Goal: Task Accomplishment & Management: Use online tool/utility

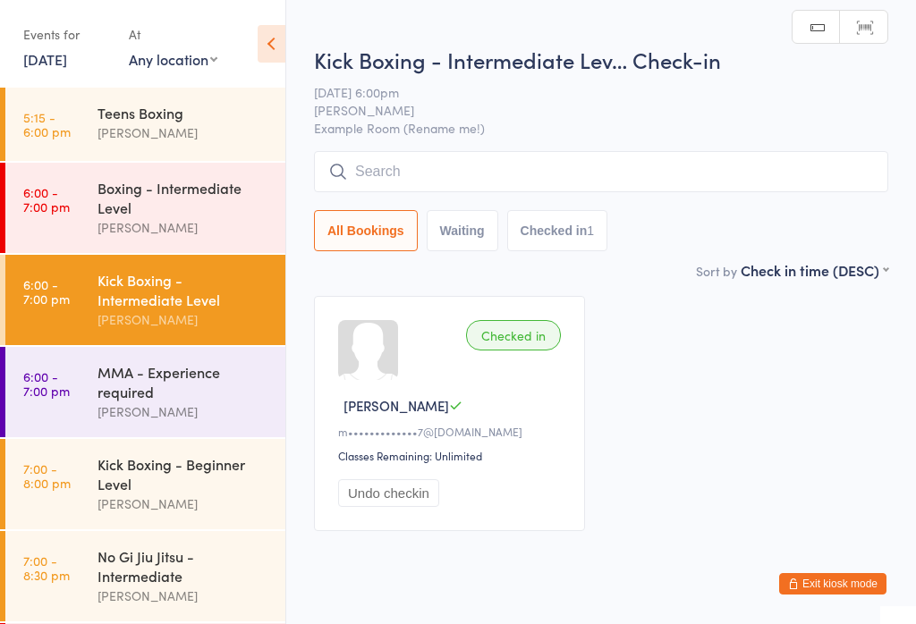
click at [528, 183] on input "search" at bounding box center [601, 171] width 574 height 41
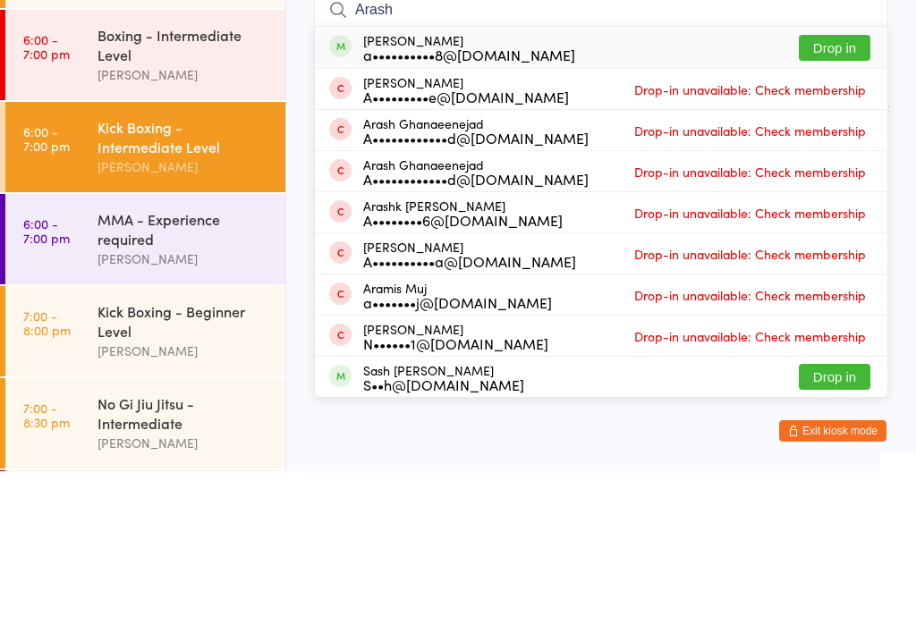
type input "Arash"
click at [830, 188] on button "Drop in" at bounding box center [835, 201] width 72 height 26
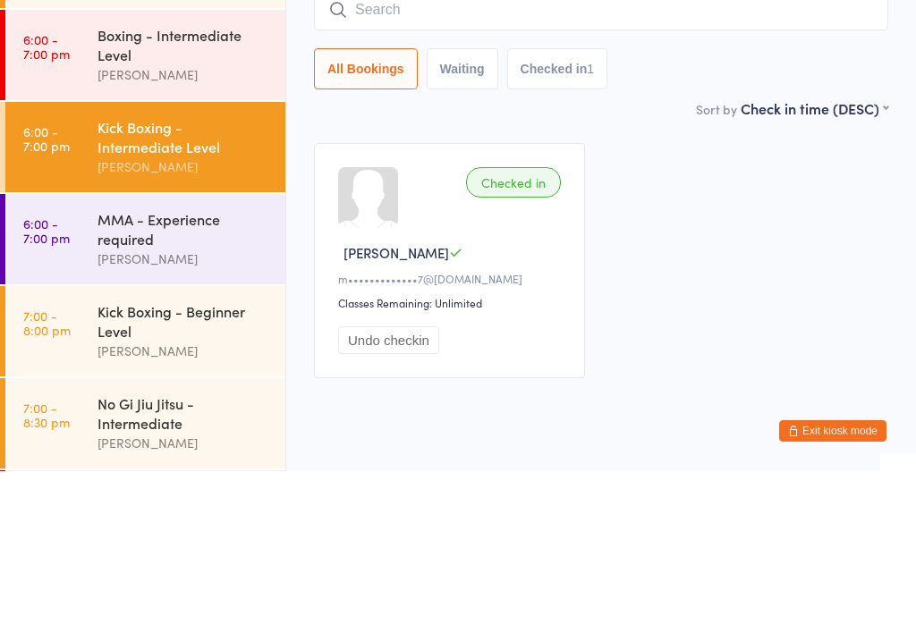
scroll to position [54, 0]
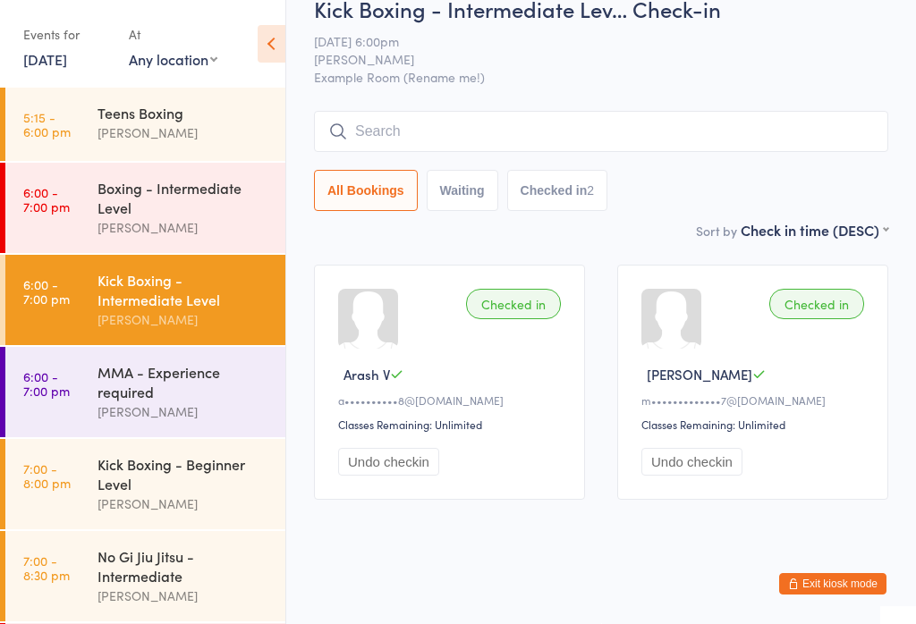
click at [672, 111] on input "search" at bounding box center [601, 131] width 574 height 41
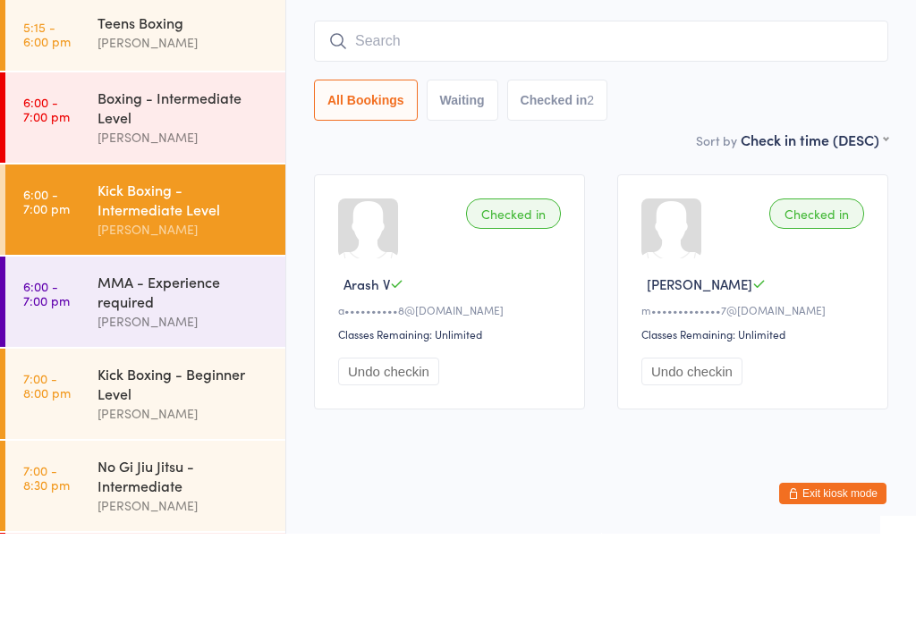
scroll to position [2, 0]
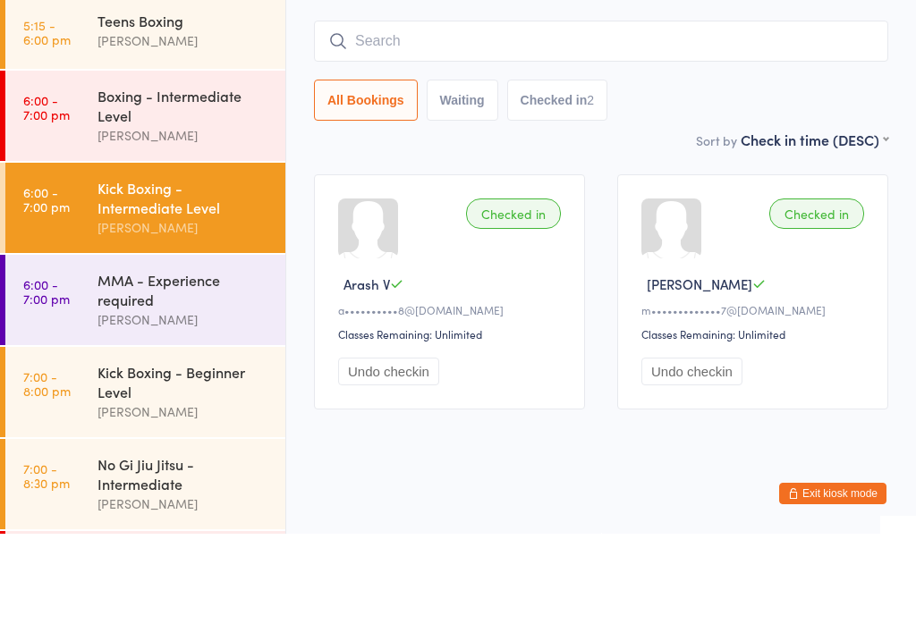
click at [164, 176] on div "Boxing - Intermediate Level" at bounding box center [184, 195] width 173 height 39
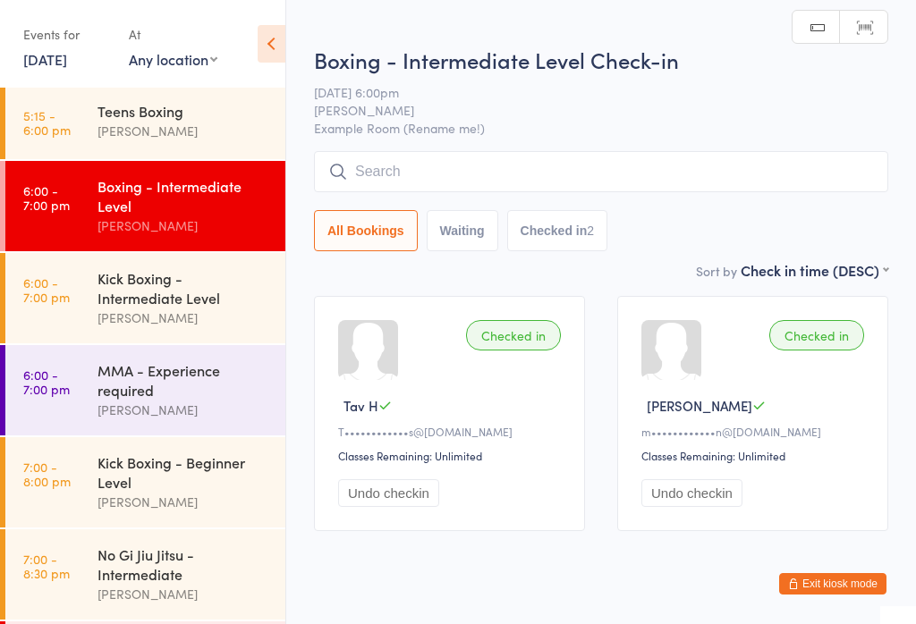
click at [475, 192] on input "search" at bounding box center [601, 171] width 574 height 41
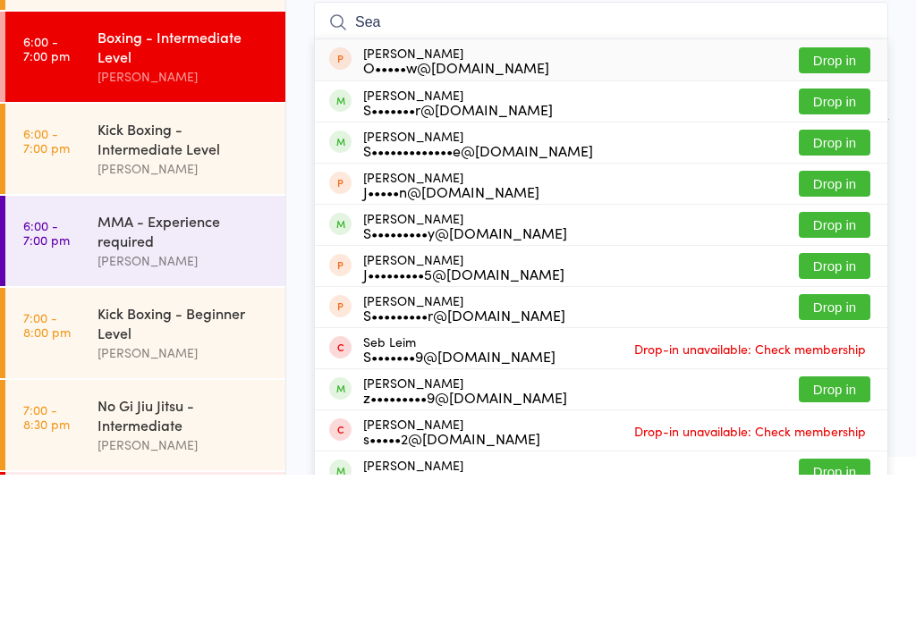
type input "Sea"
click at [842, 361] on button "Drop in" at bounding box center [835, 374] width 72 height 26
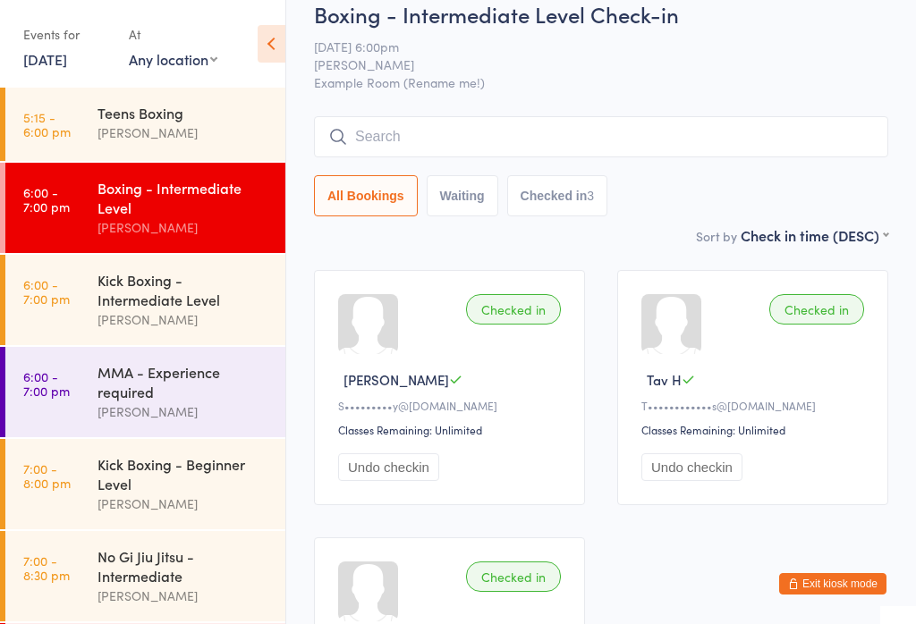
click at [515, 126] on input "search" at bounding box center [601, 136] width 574 height 41
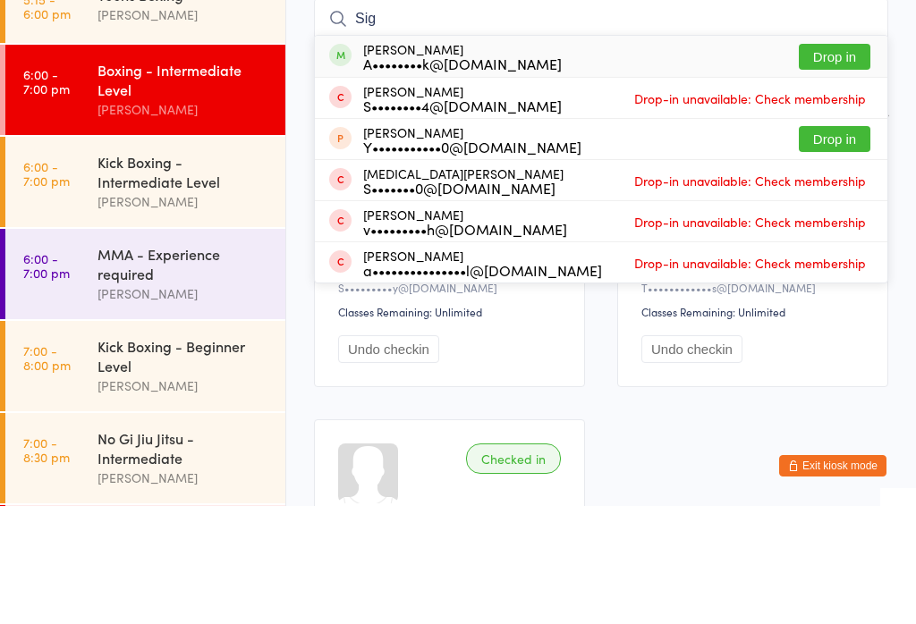
type input "Sig"
click at [838, 162] on button "Drop in" at bounding box center [835, 175] width 72 height 26
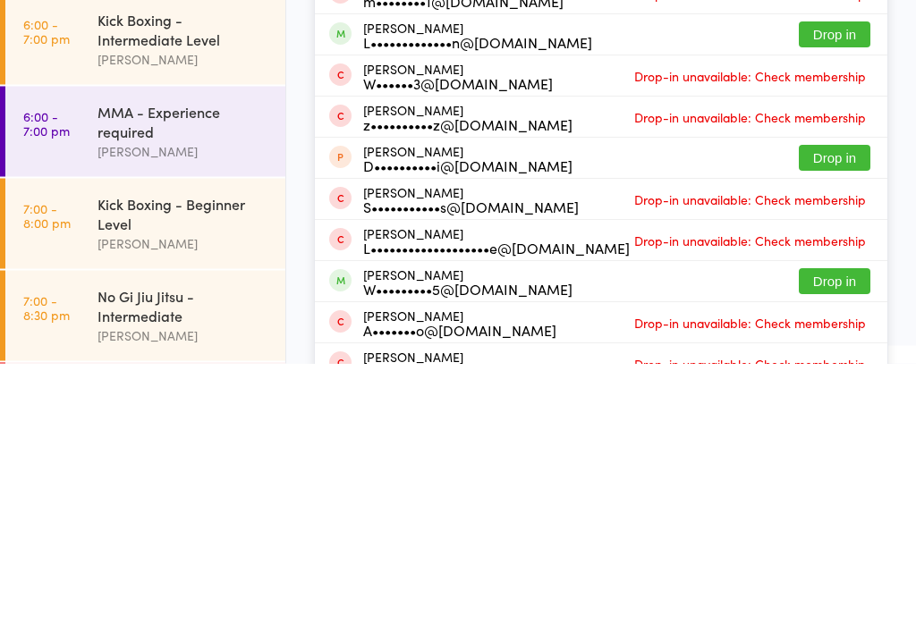
scroll to position [111, 0]
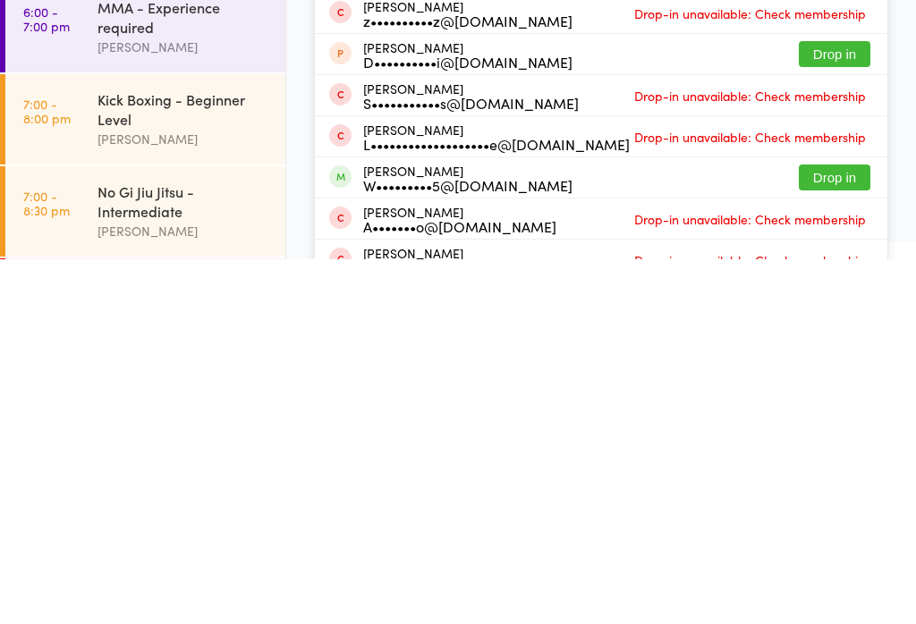
type input "[PERSON_NAME]"
click at [858, 530] on button "Drop in" at bounding box center [835, 543] width 72 height 26
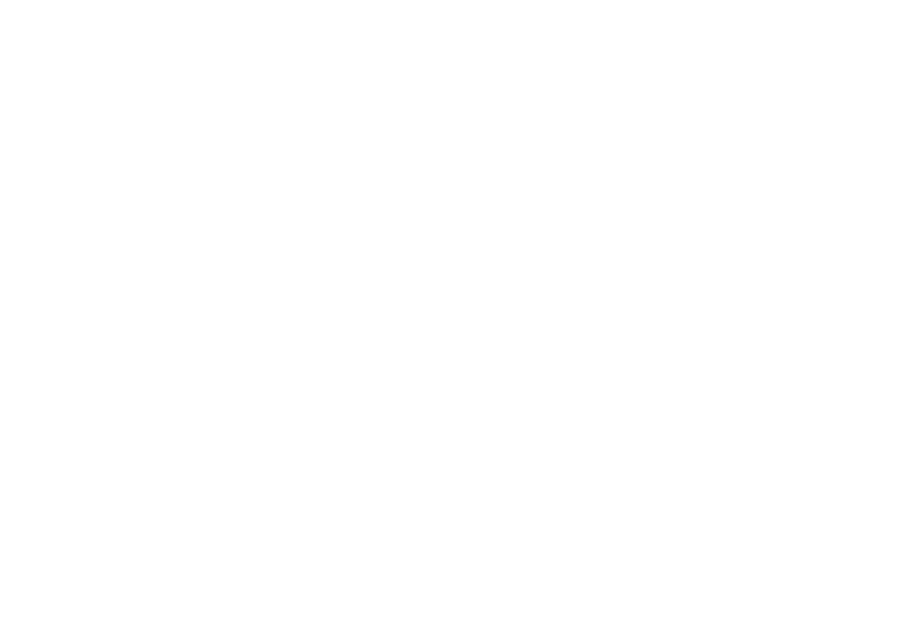
scroll to position [0, 0]
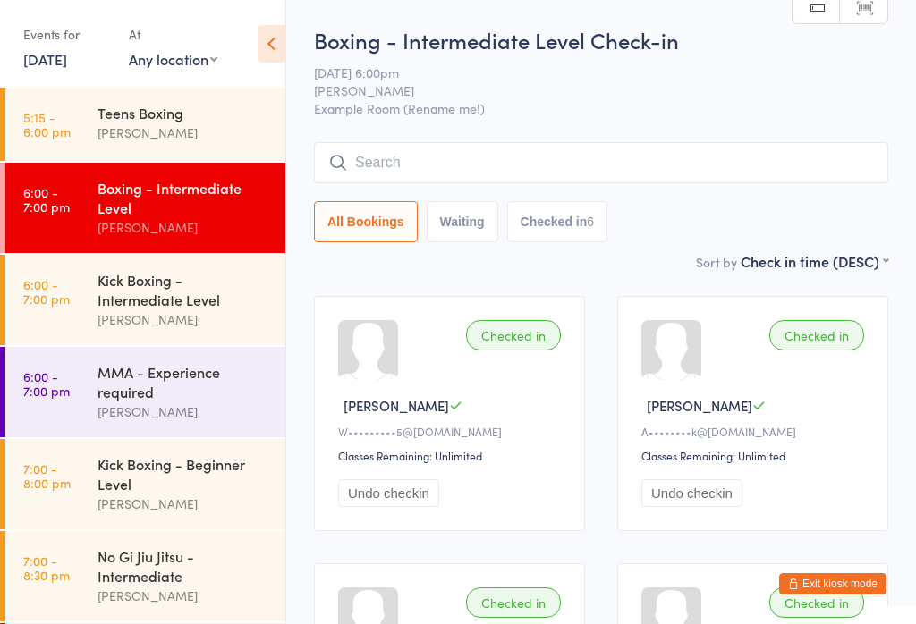
click at [138, 300] on div "Kick Boxing - Intermediate Level" at bounding box center [184, 289] width 173 height 39
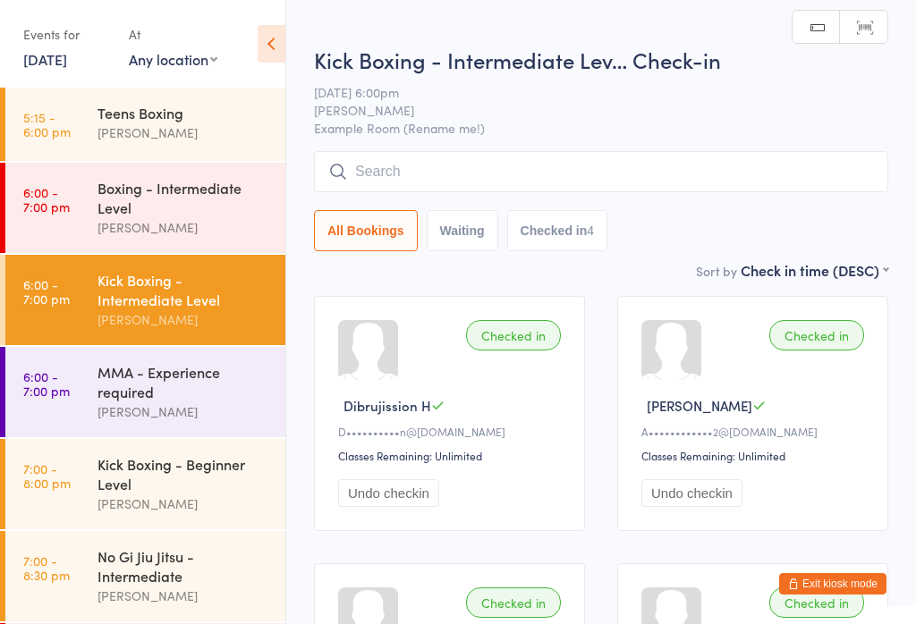
click at [378, 169] on input "search" at bounding box center [601, 171] width 574 height 41
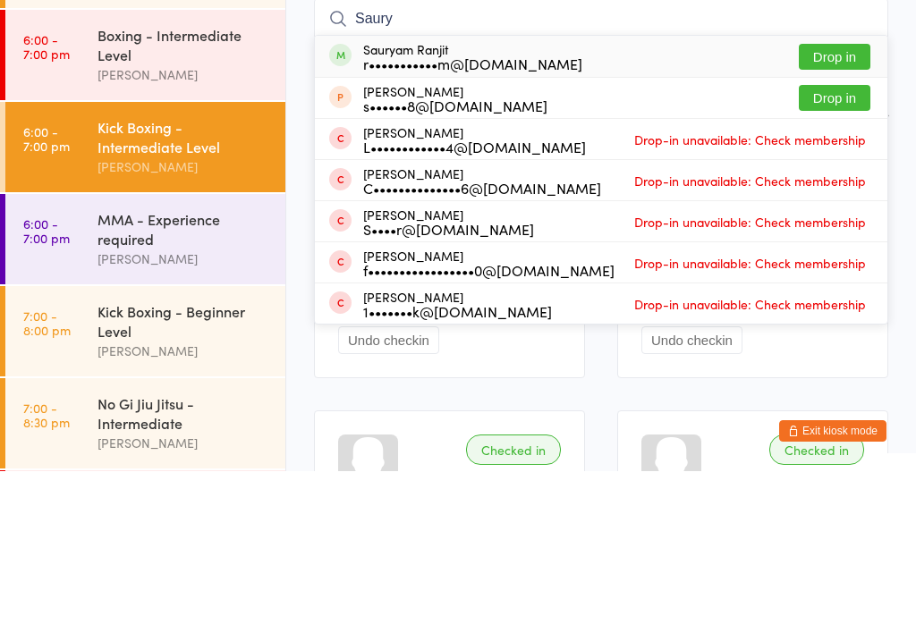
type input "Saury"
click at [812, 197] on button "Drop in" at bounding box center [835, 210] width 72 height 26
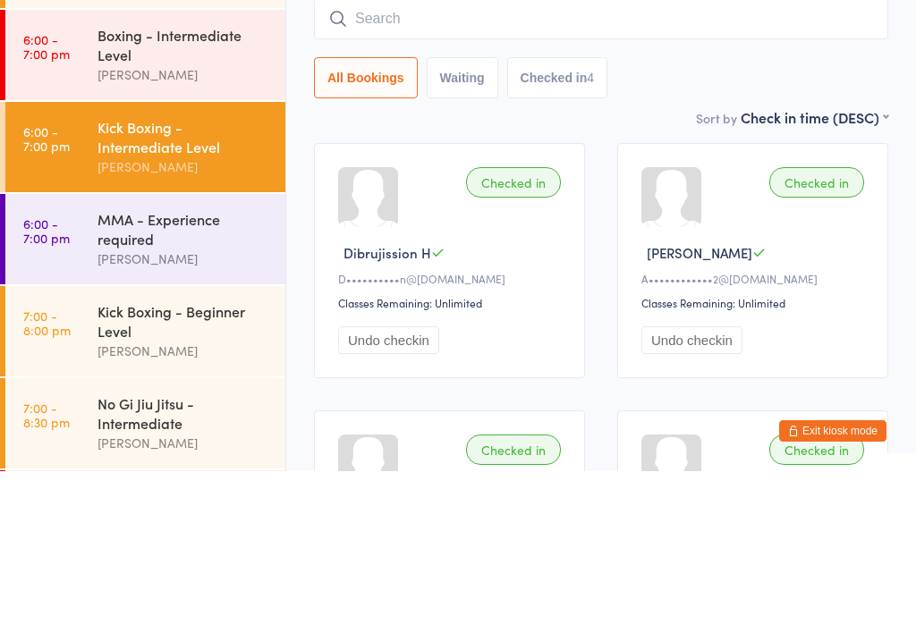
scroll to position [153, 0]
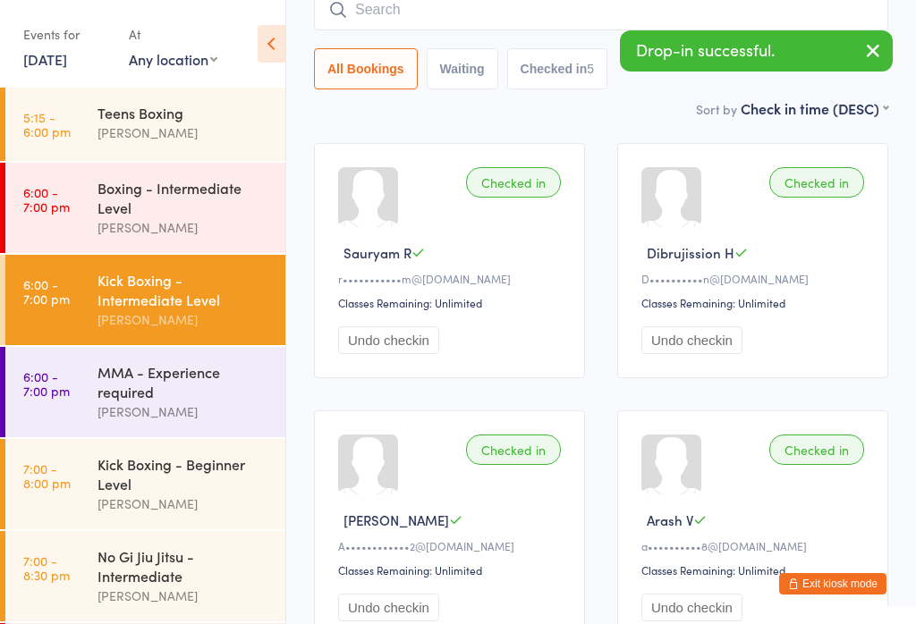
click at [112, 490] on div "Kick Boxing - Beginner Level" at bounding box center [184, 473] width 173 height 39
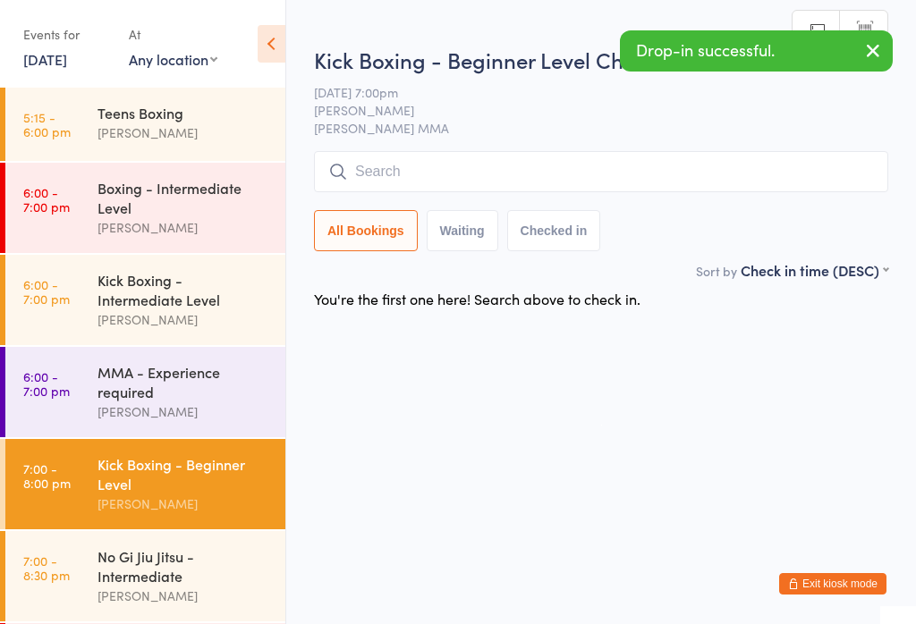
click at [390, 170] on input "search" at bounding box center [601, 171] width 574 height 41
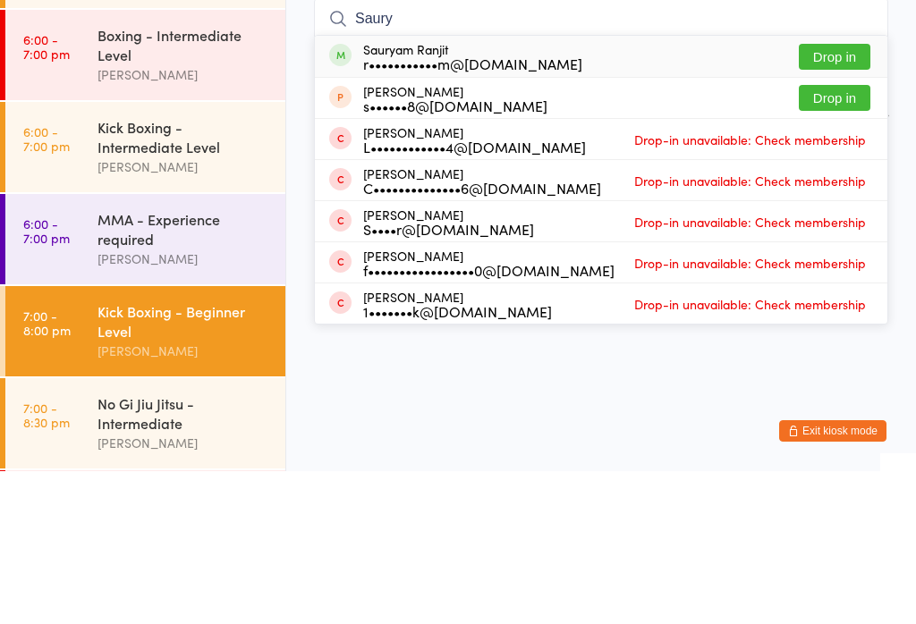
type input "Saury"
click at [832, 197] on button "Drop in" at bounding box center [835, 210] width 72 height 26
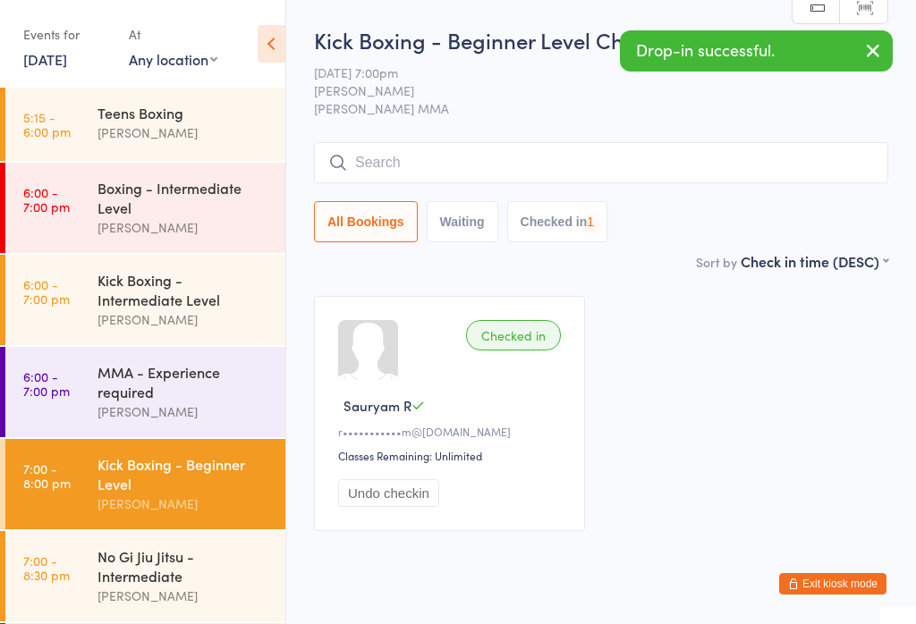
click at [94, 320] on link "6:00 - 7:00 pm Kick Boxing - Intermediate Level [PERSON_NAME]" at bounding box center [145, 300] width 280 height 90
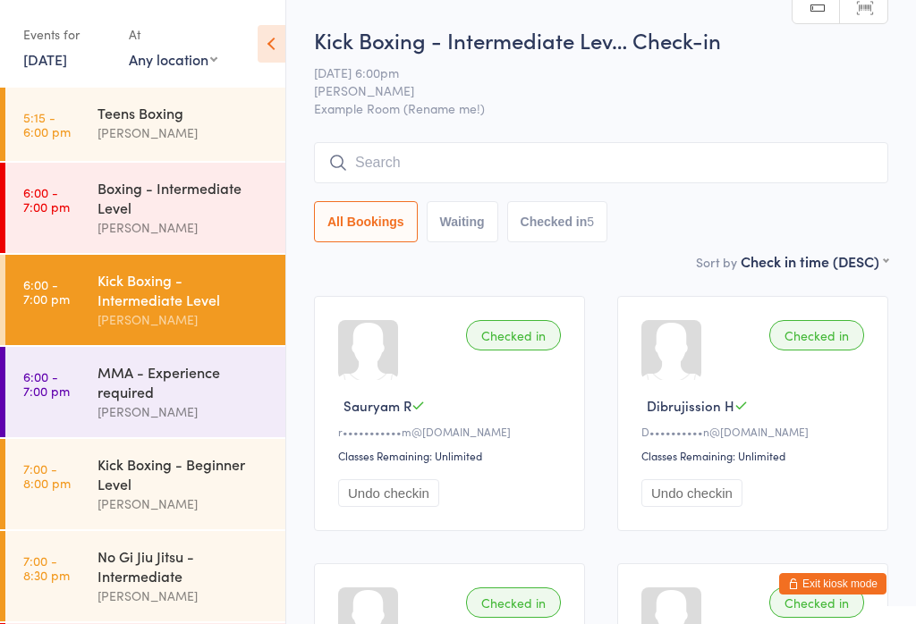
click at [89, 206] on link "6:00 - 7:00 pm Boxing - Intermediate Level [PERSON_NAME]" at bounding box center [145, 208] width 280 height 90
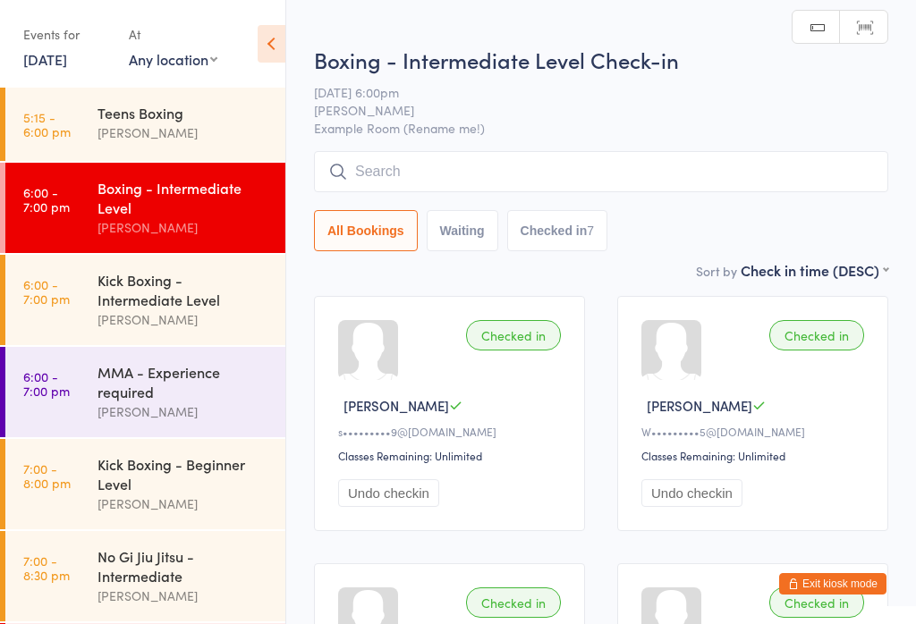
click at [362, 176] on input "search" at bounding box center [601, 171] width 574 height 41
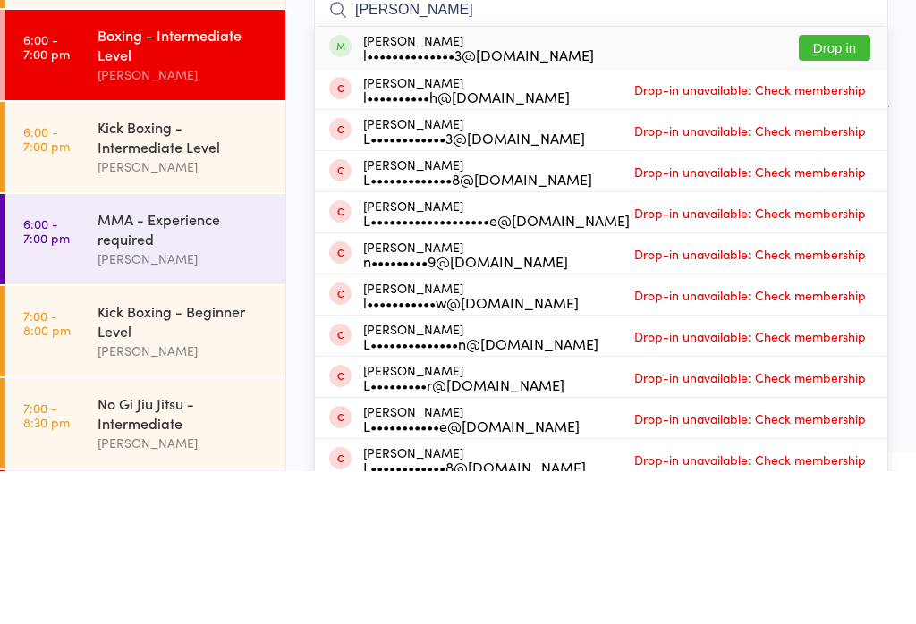
type input "[PERSON_NAME]"
click at [831, 188] on button "Drop in" at bounding box center [835, 201] width 72 height 26
